Goal: Task Accomplishment & Management: Manage account settings

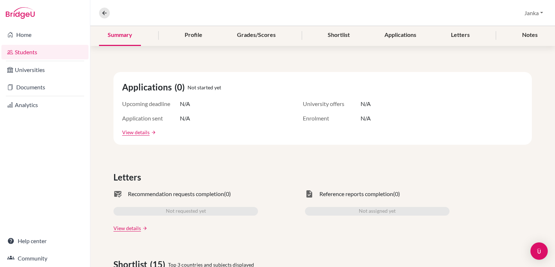
scroll to position [92, 0]
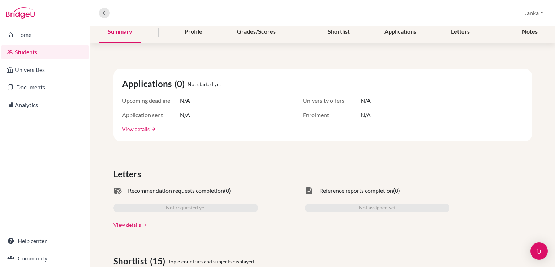
click at [18, 53] on link "Students" at bounding box center [44, 52] width 87 height 14
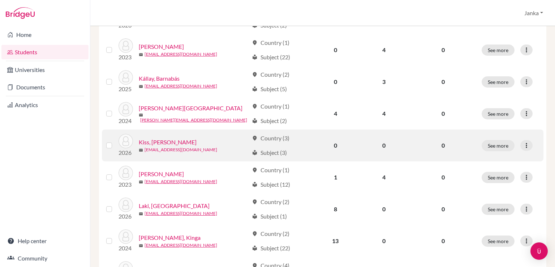
scroll to position [300, 0]
click at [152, 142] on link "Kiss, Abel" at bounding box center [168, 141] width 58 height 9
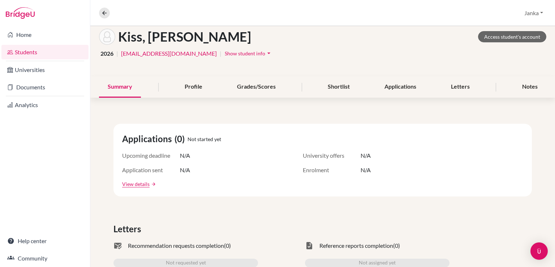
scroll to position [97, 0]
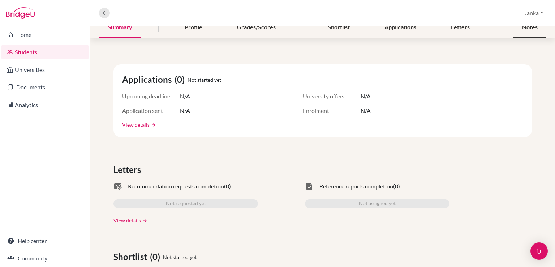
click at [533, 29] on div "Notes" at bounding box center [529, 27] width 33 height 21
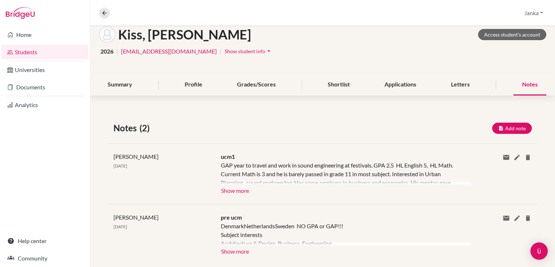
scroll to position [54, 0]
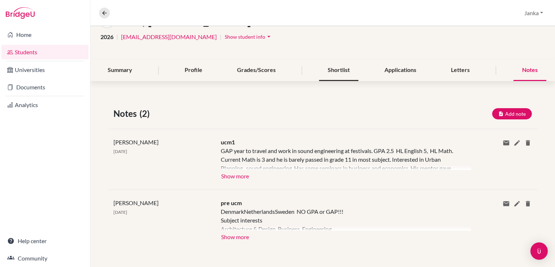
click at [340, 75] on div "Shortlist" at bounding box center [338, 70] width 39 height 21
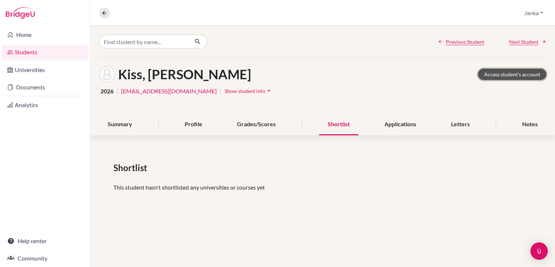
click at [511, 74] on link "Access student's account" at bounding box center [512, 74] width 68 height 11
